Goal: Information Seeking & Learning: Understand process/instructions

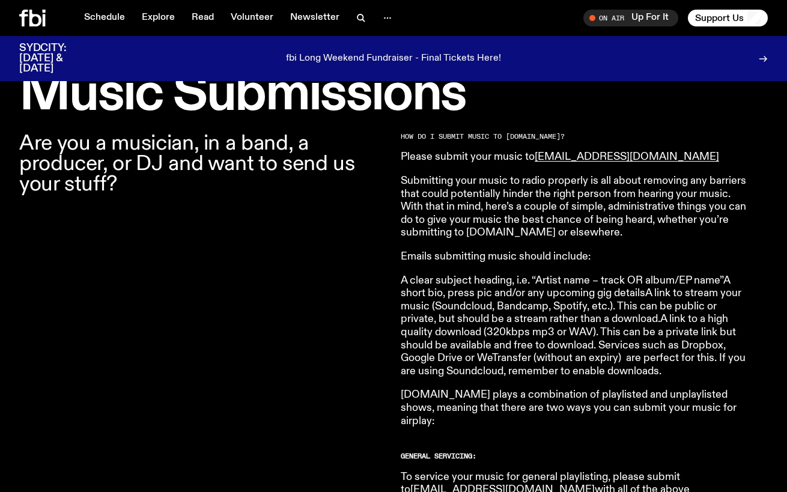
scroll to position [371, 0]
drag, startPoint x: 649, startPoint y: 155, endPoint x: 536, endPoint y: 160, distance: 113.0
click at [536, 160] on p "Please submit your music to [EMAIL_ADDRESS][DOMAIN_NAME]" at bounding box center [574, 157] width 346 height 13
copy link "[EMAIL_ADDRESS][DOMAIN_NAME]"
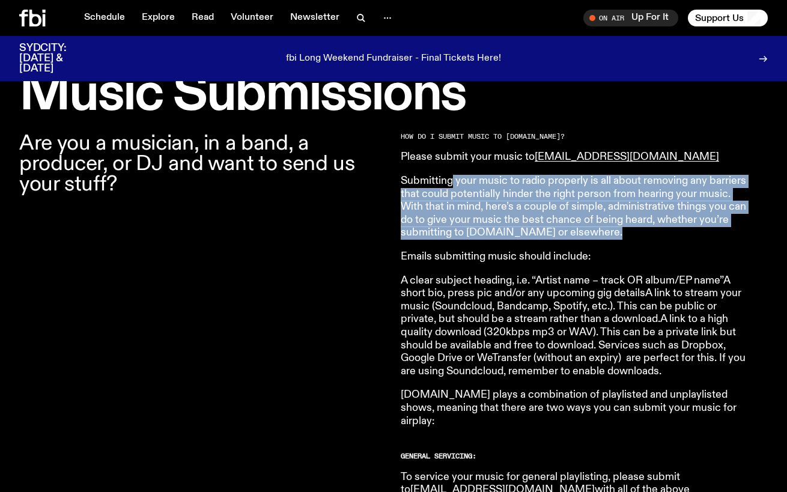
drag, startPoint x: 451, startPoint y: 186, endPoint x: 464, endPoint y: 245, distance: 60.8
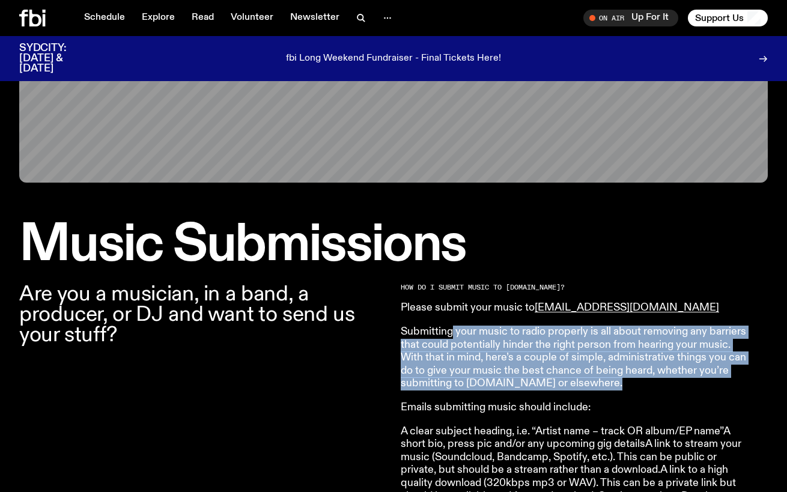
scroll to position [224, 0]
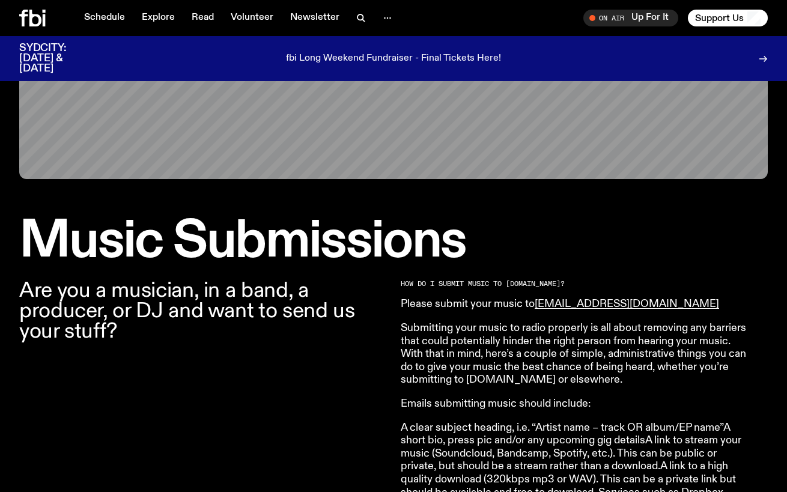
drag, startPoint x: 647, startPoint y: 308, endPoint x: 536, endPoint y: 305, distance: 111.1
click at [536, 305] on p "Please submit your music to [EMAIL_ADDRESS][DOMAIN_NAME]" at bounding box center [574, 304] width 346 height 13
copy link "[EMAIL_ADDRESS][DOMAIN_NAME]"
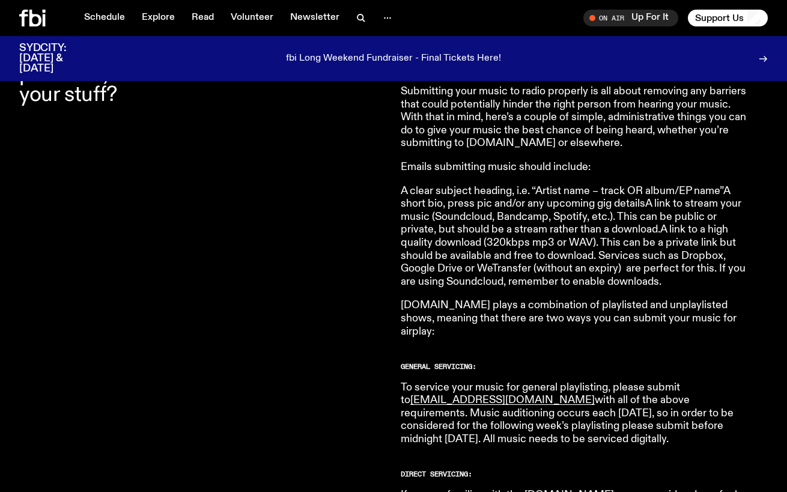
scroll to position [452, 0]
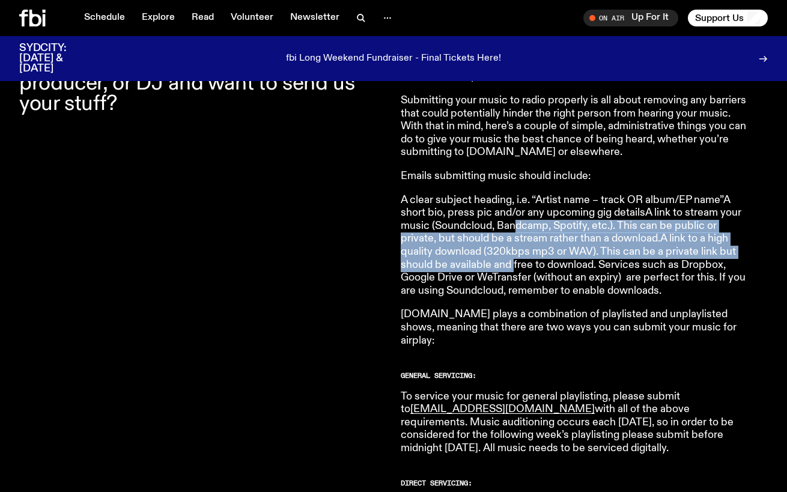
drag, startPoint x: 513, startPoint y: 224, endPoint x: 513, endPoint y: 256, distance: 32.4
click at [513, 256] on p "A clear subject heading, i.e. “Artist name – track OR album/EP name”A short bio…" at bounding box center [574, 246] width 346 height 104
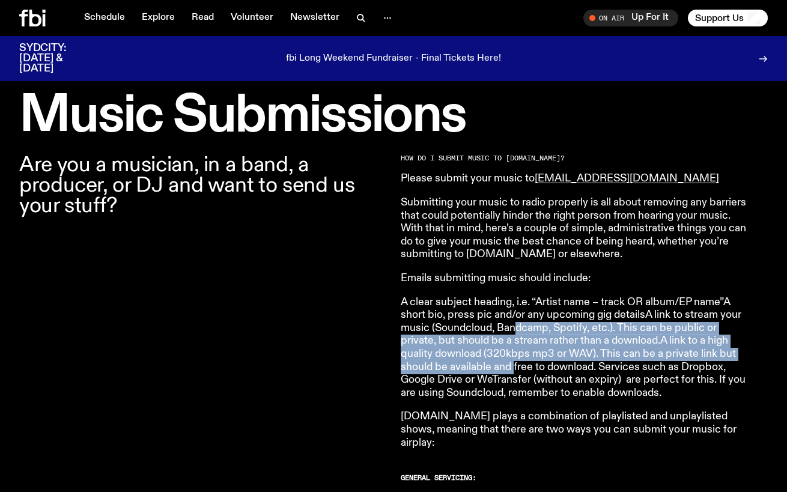
scroll to position [350, 0]
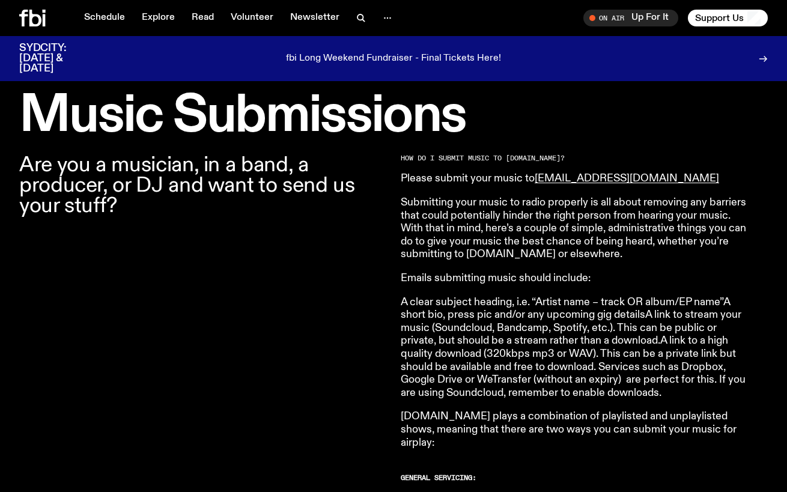
click at [469, 305] on p "A clear subject heading, i.e. “Artist name – track OR album/EP name”A short bio…" at bounding box center [574, 348] width 346 height 104
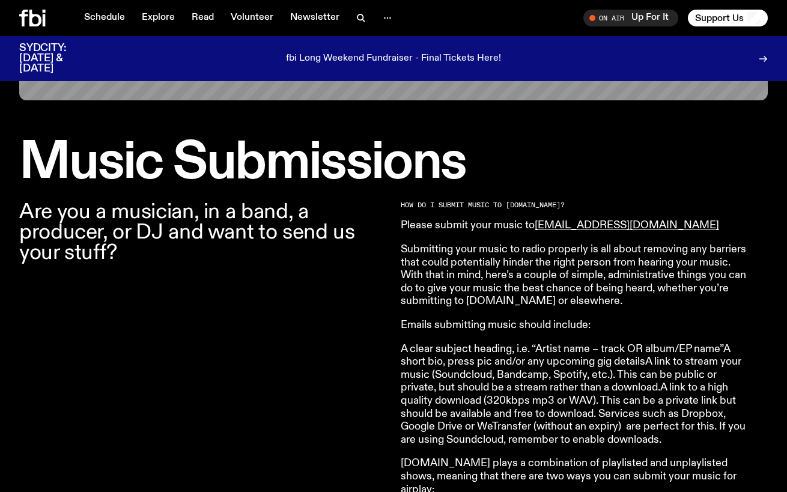
scroll to position [273, 0]
